Goal: Transaction & Acquisition: Purchase product/service

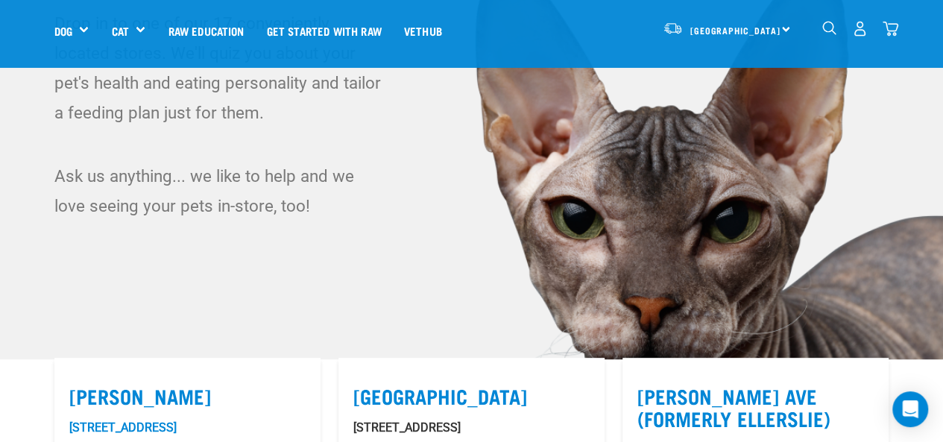
scroll to position [146, 0]
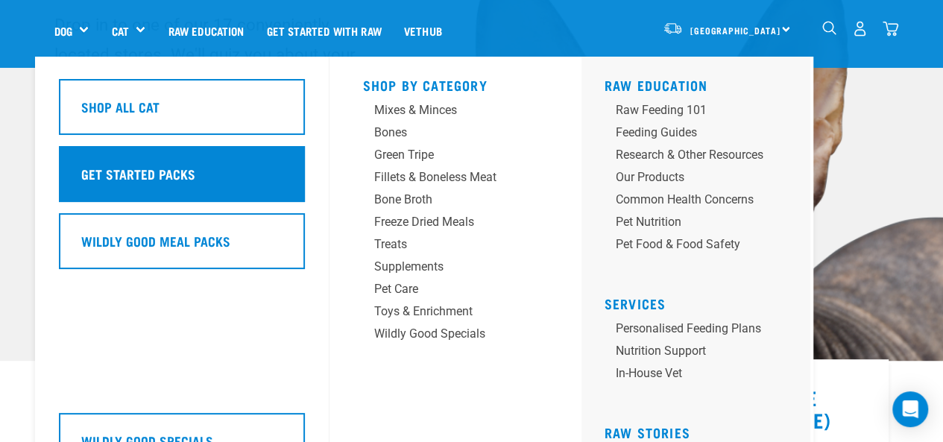
click at [166, 177] on h5 "Get Started Packs" at bounding box center [138, 173] width 114 height 19
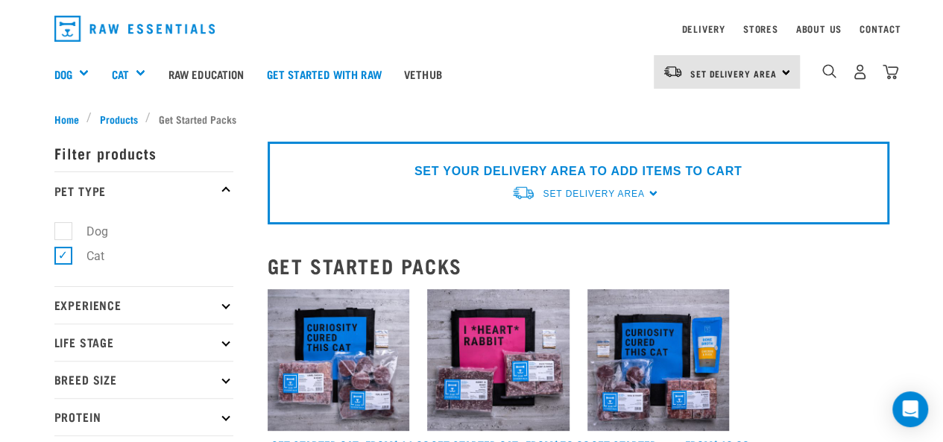
scroll to position [17, 0]
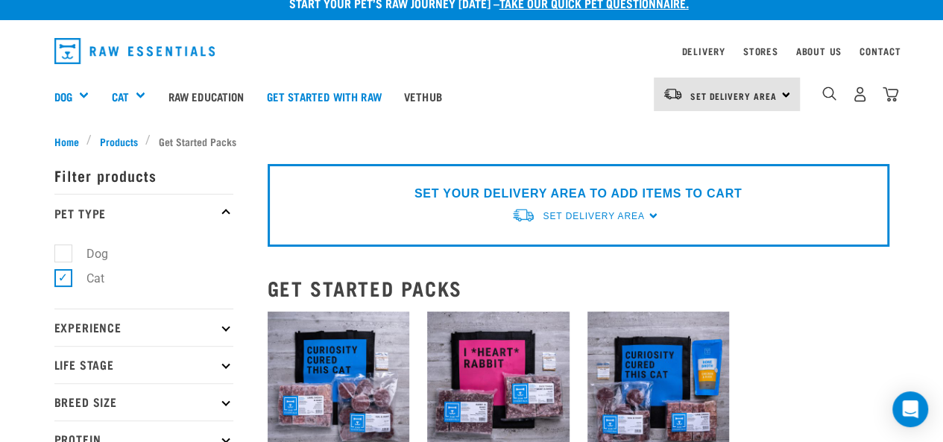
click at [63, 248] on label "Dog" at bounding box center [88, 254] width 51 height 19
click at [59, 248] on input "Dog" at bounding box center [59, 251] width 10 height 10
checkbox input "true"
click at [63, 280] on label "Cat" at bounding box center [87, 278] width 48 height 19
click at [60, 280] on input "Cat" at bounding box center [59, 276] width 10 height 10
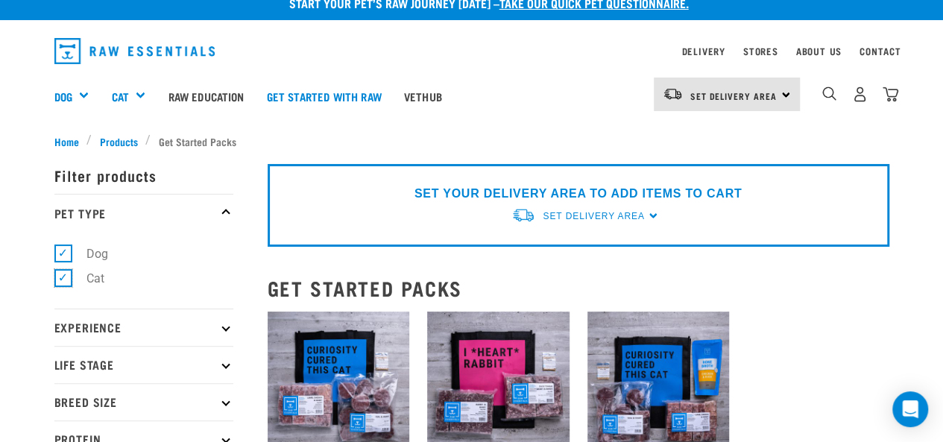
checkbox input "false"
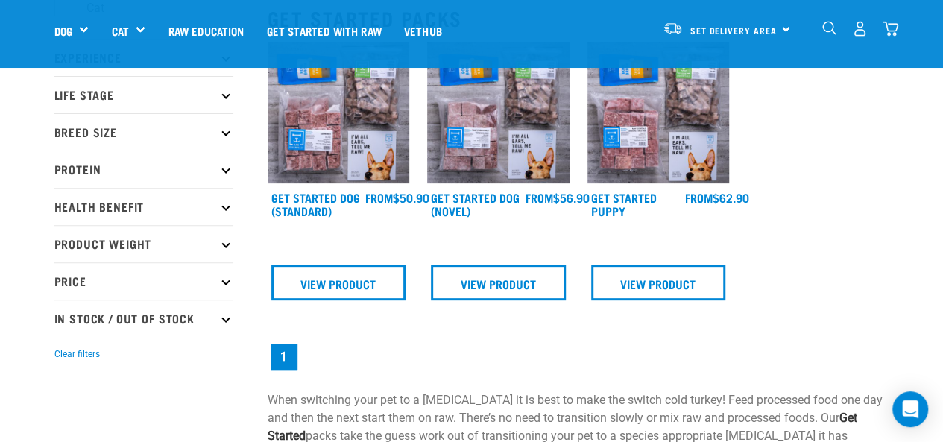
scroll to position [186, 0]
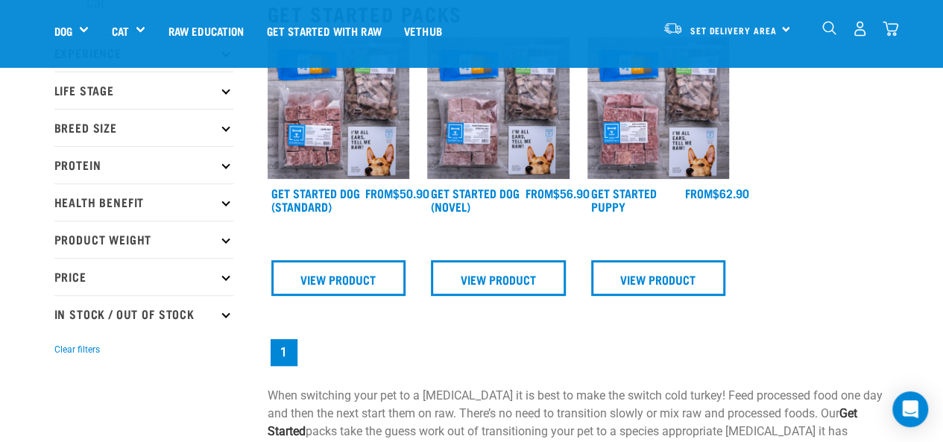
click at [307, 123] on img at bounding box center [339, 108] width 142 height 142
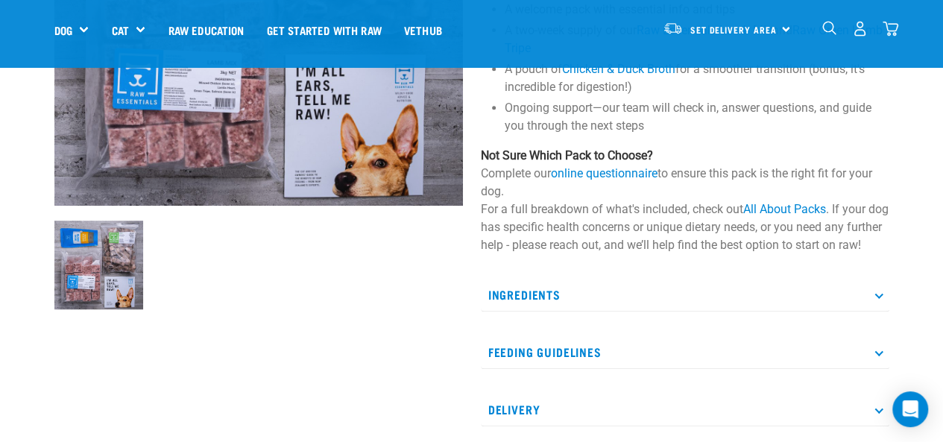
scroll to position [321, 0]
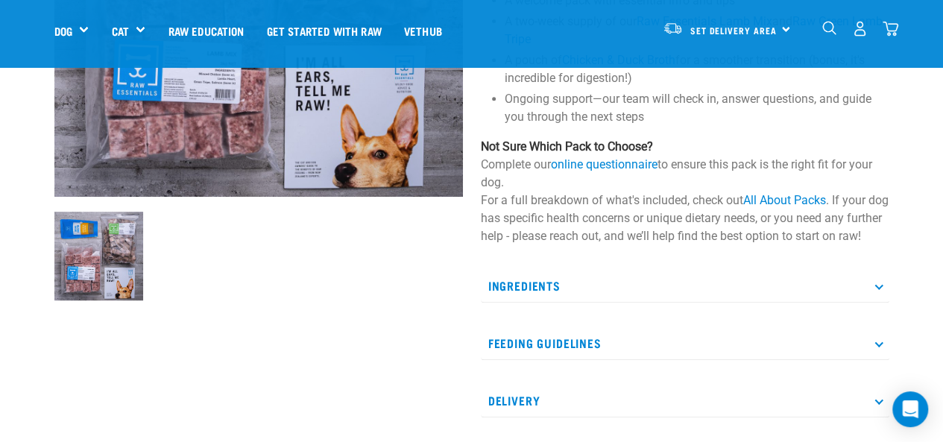
click at [874, 301] on p "Ingredients" at bounding box center [685, 286] width 409 height 34
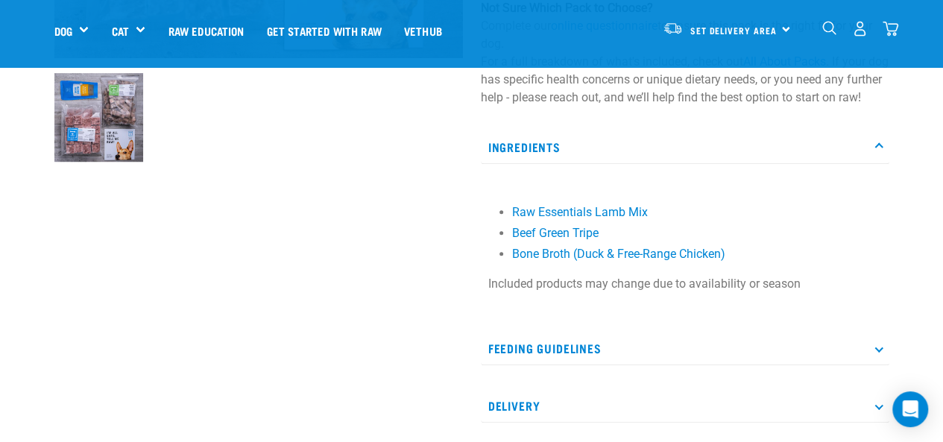
scroll to position [516, 0]
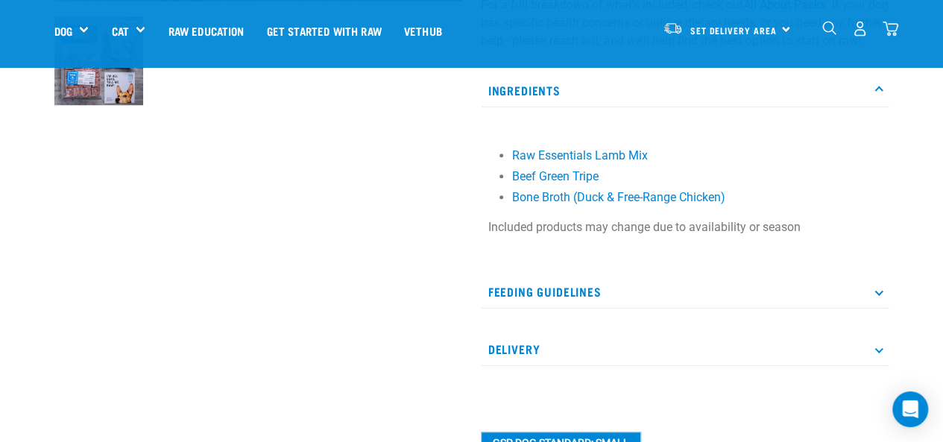
click at [881, 309] on p "Feeding Guidelines" at bounding box center [685, 292] width 409 height 34
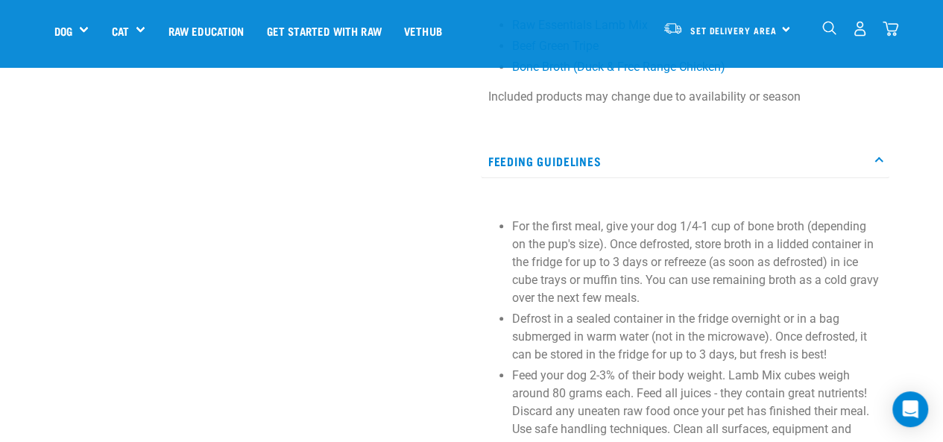
scroll to position [697, 0]
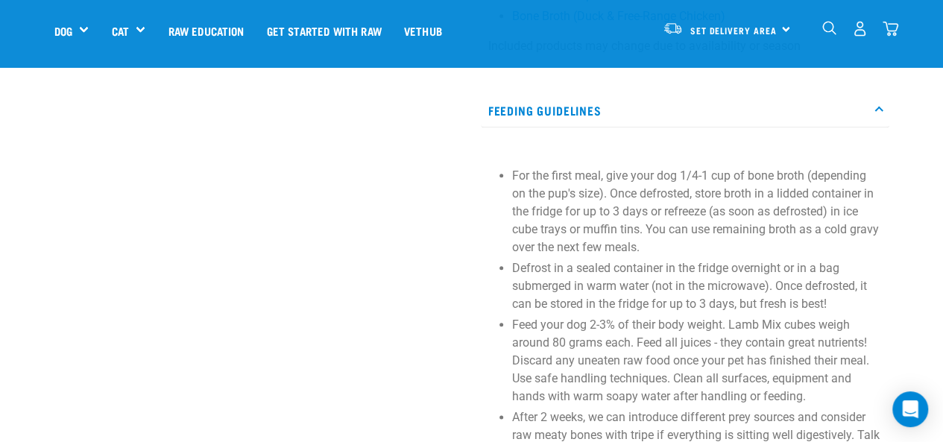
click at [695, 386] on p "Feed your dog 2-3% of their body weight. Lamb Mix cubes weigh around 80 grams e…" at bounding box center [697, 360] width 370 height 89
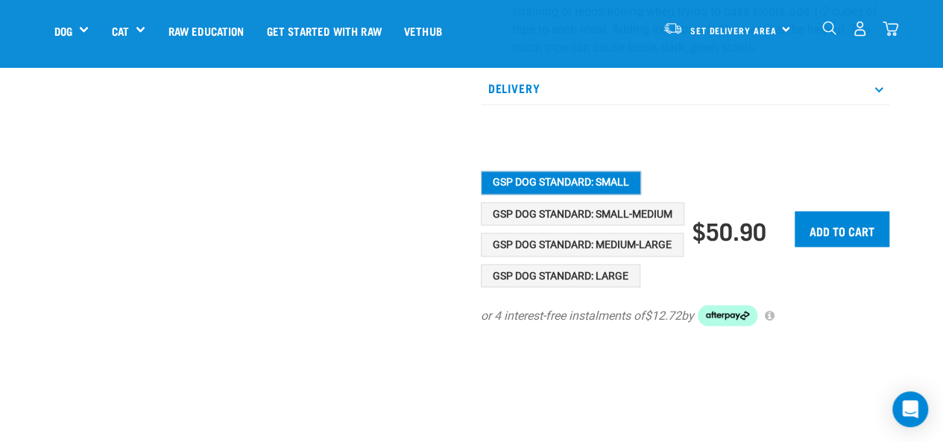
scroll to position [1306, 0]
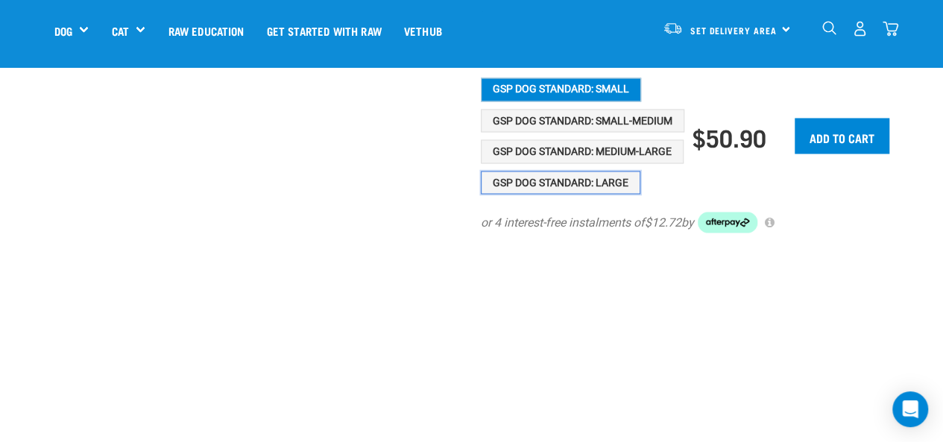
click at [583, 195] on button "GSP Dog Standard: Large" at bounding box center [561, 183] width 160 height 24
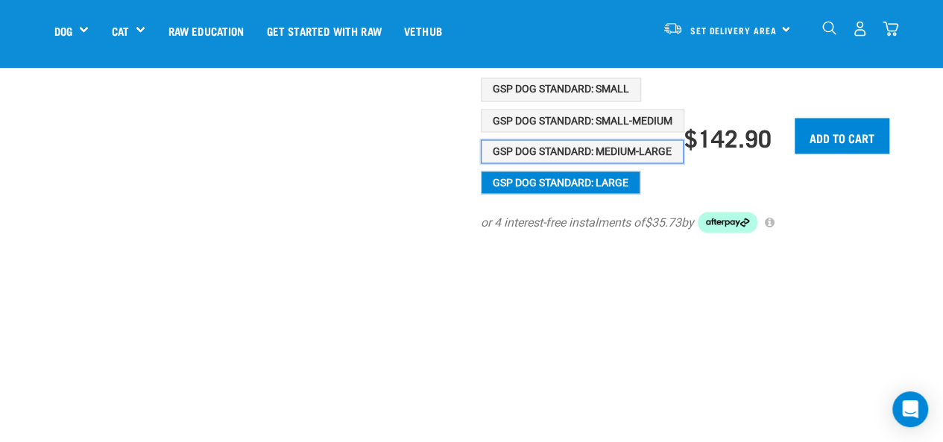
click at [628, 163] on button "GSP Dog Standard: Medium-Large" at bounding box center [582, 151] width 203 height 24
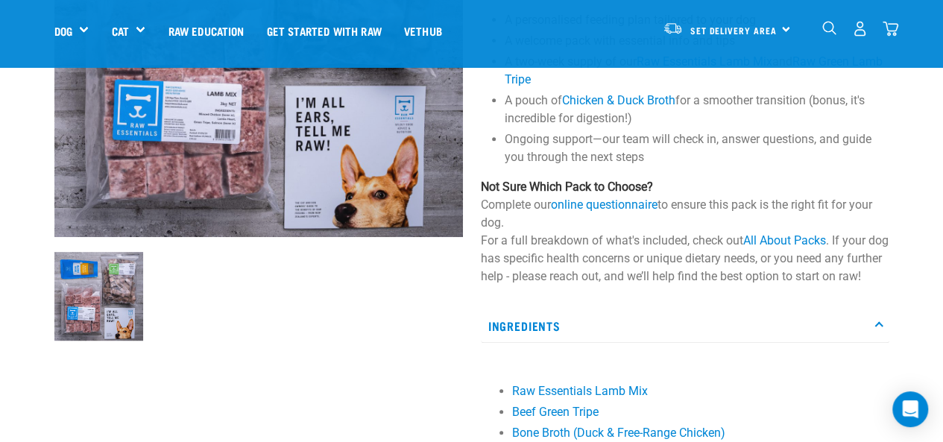
scroll to position [326, 0]
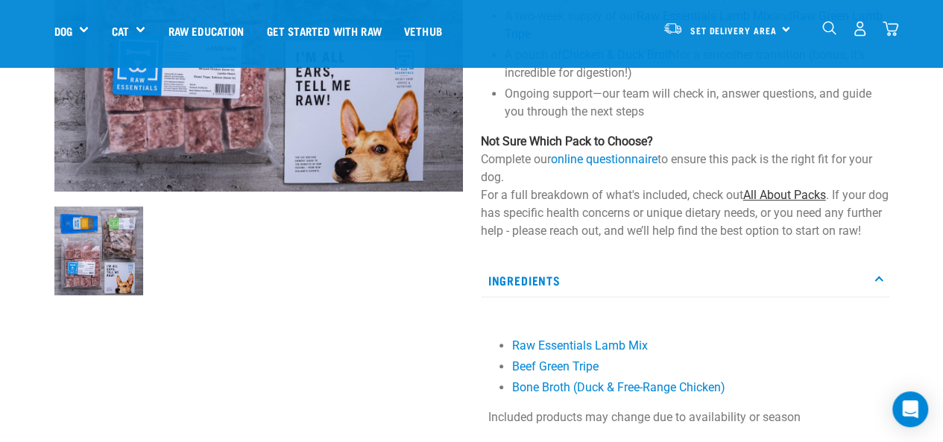
click at [806, 195] on link "All About Packs" at bounding box center [784, 195] width 83 height 14
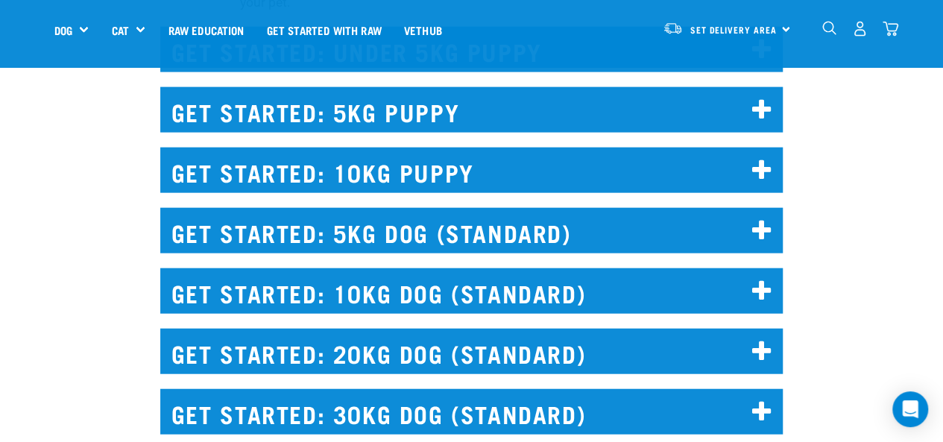
scroll to position [1655, 0]
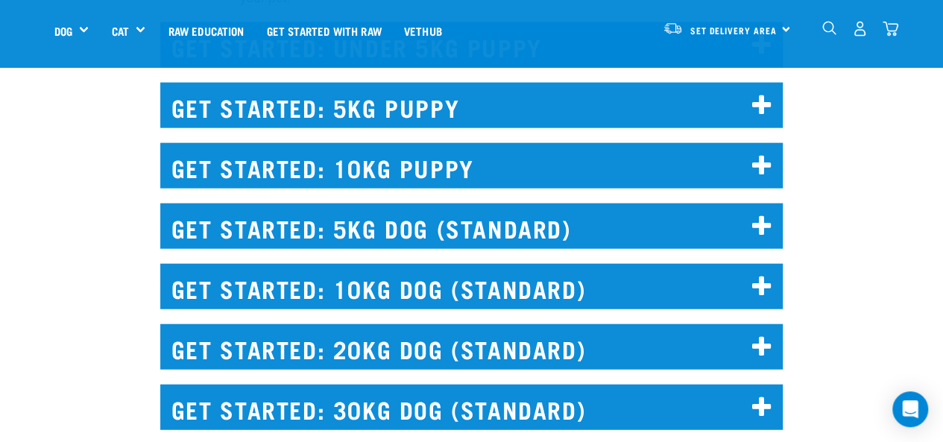
click at [459, 385] on h2 "GET STARTED: 30KG DOG (STANDARD)" at bounding box center [471, 407] width 623 height 45
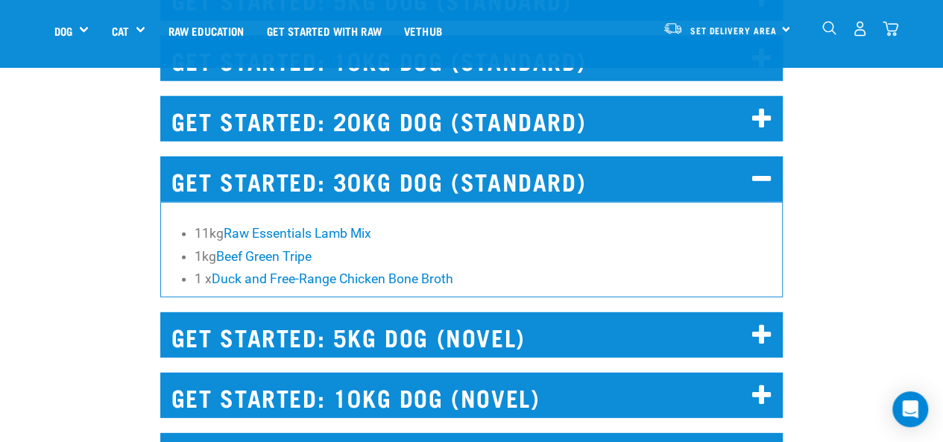
scroll to position [1884, 0]
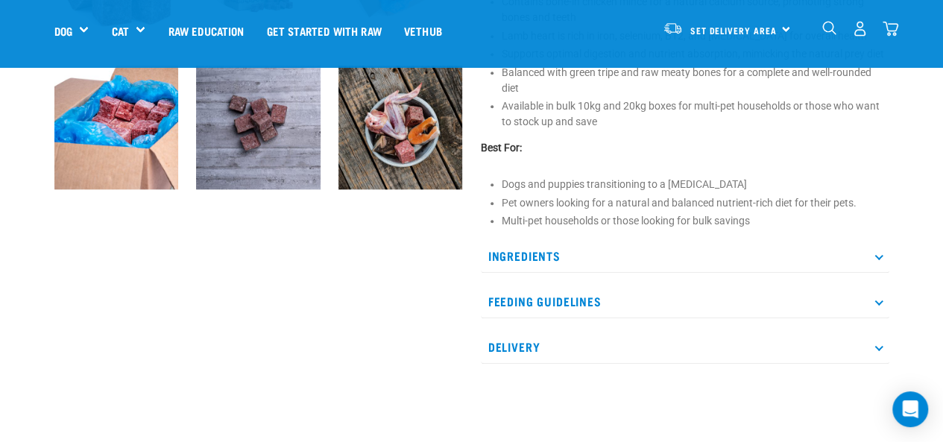
scroll to position [623, 0]
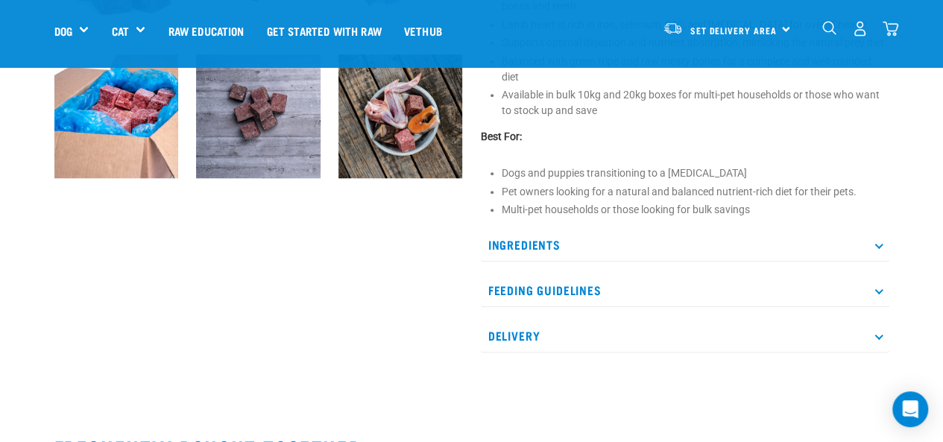
click at [884, 252] on p "Ingredients" at bounding box center [685, 245] width 409 height 34
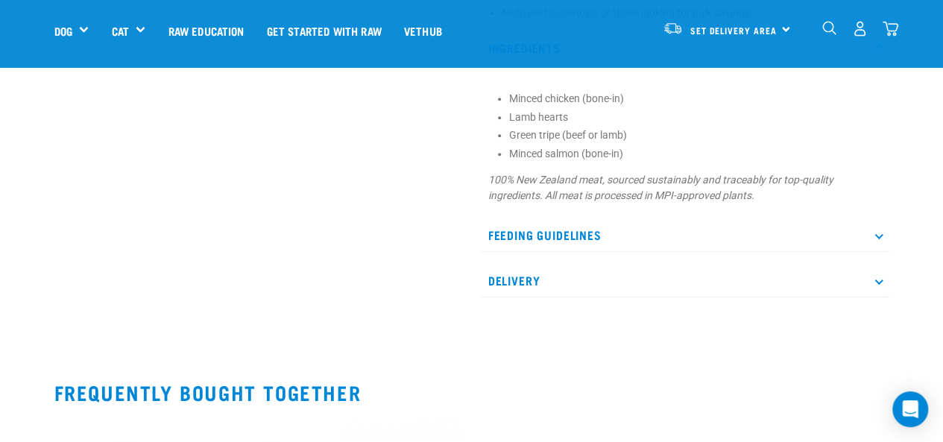
scroll to position [832, 0]
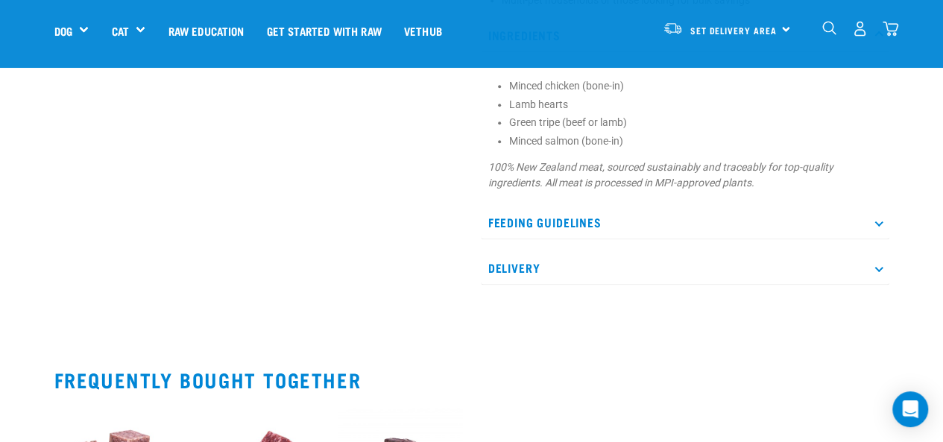
click at [876, 219] on icon at bounding box center [879, 222] width 8 height 8
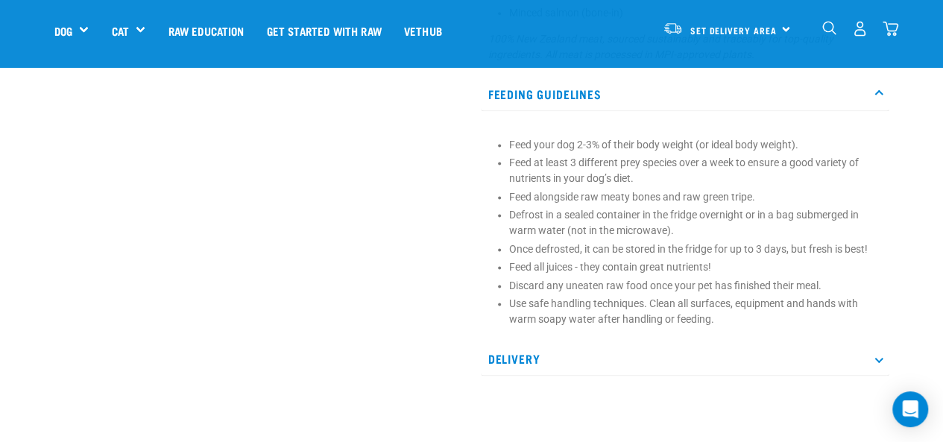
scroll to position [998, 0]
